Goal: Task Accomplishment & Management: Manage account settings

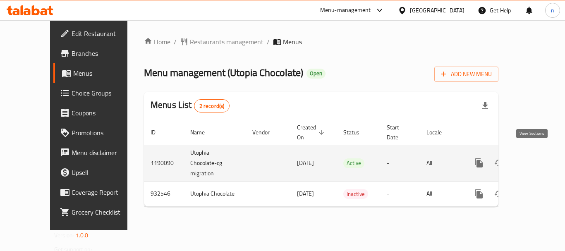
click at [533, 158] on icon "enhanced table" at bounding box center [538, 163] width 10 height 10
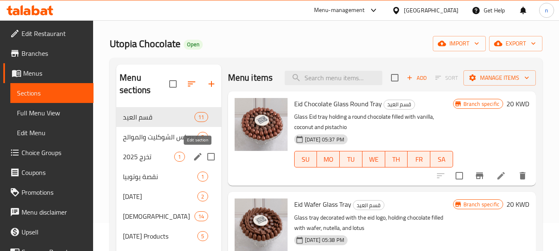
scroll to position [41, 0]
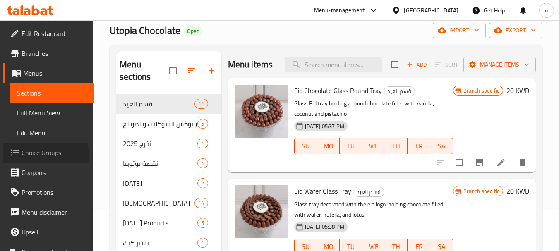
click at [36, 154] on span "Choice Groups" at bounding box center [54, 153] width 65 height 10
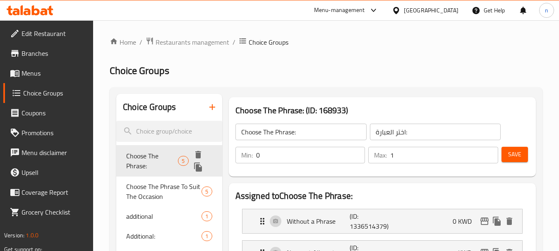
click at [147, 155] on span "Choose The Phrase:" at bounding box center [152, 161] width 52 height 20
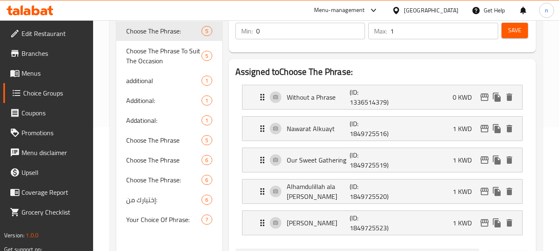
scroll to position [165, 0]
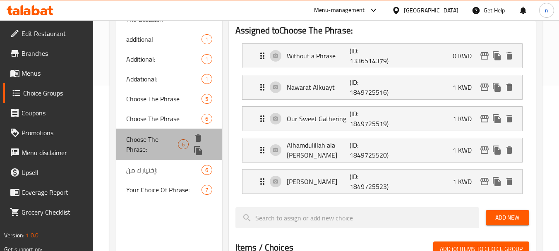
click at [145, 147] on span "Choose The Phrase:" at bounding box center [152, 144] width 52 height 20
type input "اختر العباره:"
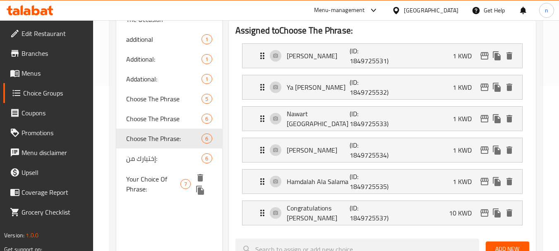
click at [154, 186] on span "Your Choice Of Phrase:" at bounding box center [153, 184] width 54 height 20
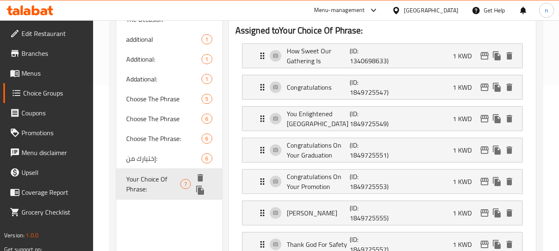
type input "Your Choice Of Phrase:"
type input "اختيارك من العبارة:"
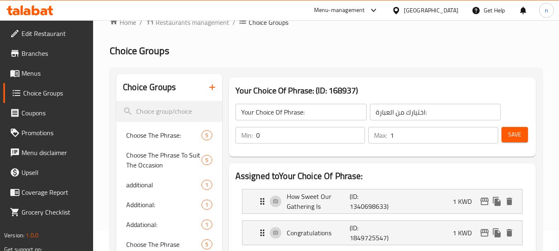
scroll to position [0, 0]
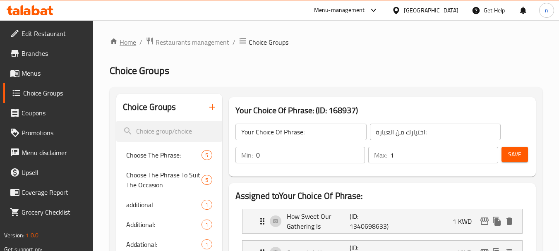
click at [133, 40] on link "Home" at bounding box center [123, 42] width 26 height 10
